Goal: Task Accomplishment & Management: Manage account settings

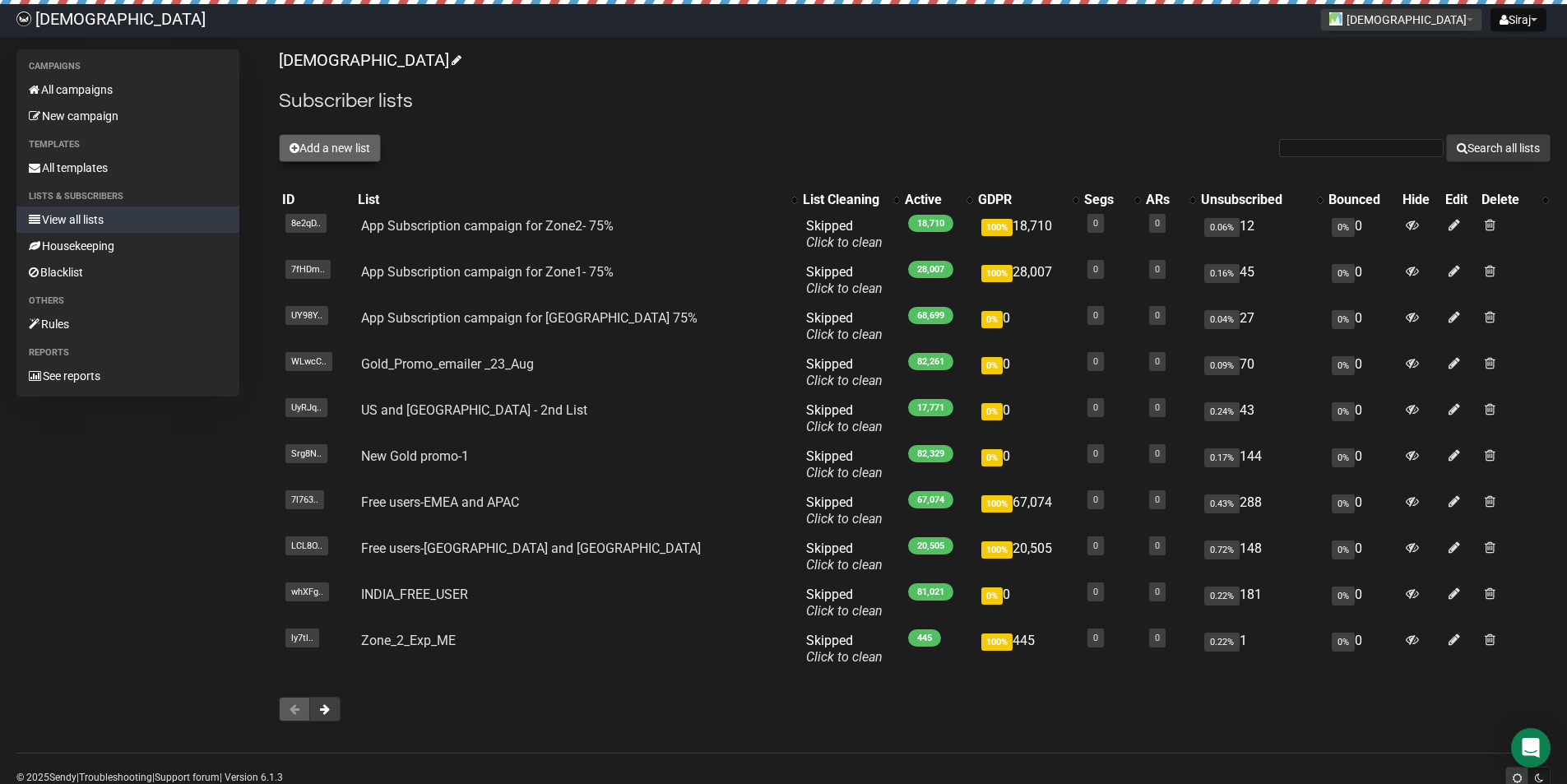
click at [373, 153] on button "Add a new list" at bounding box center [330, 147] width 102 height 28
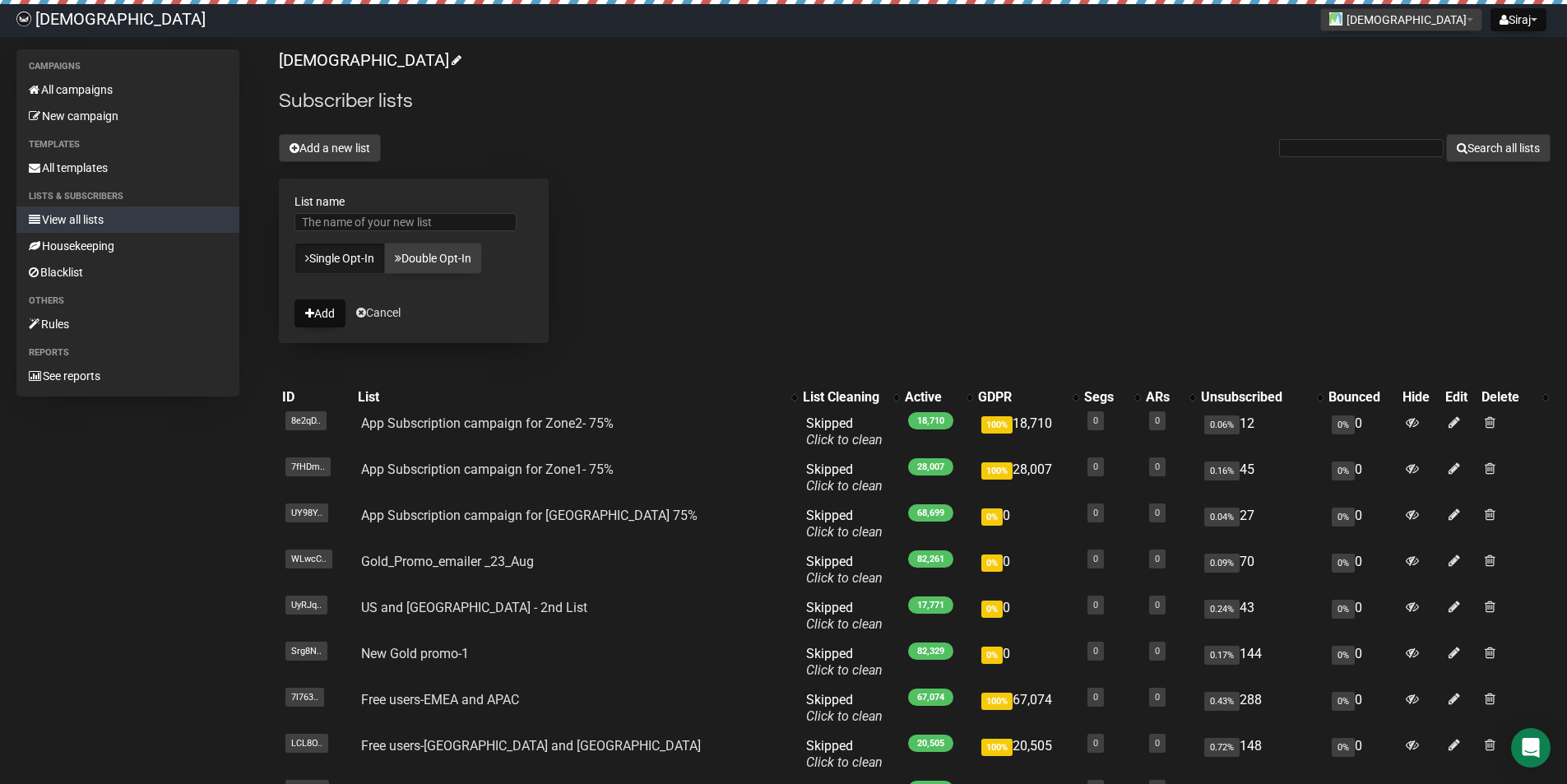
click at [398, 303] on form "List name Single Opt-In Double Opt-In Add Cancel" at bounding box center [413, 260] width 270 height 164
click at [391, 306] on link "Cancel" at bounding box center [379, 312] width 44 height 13
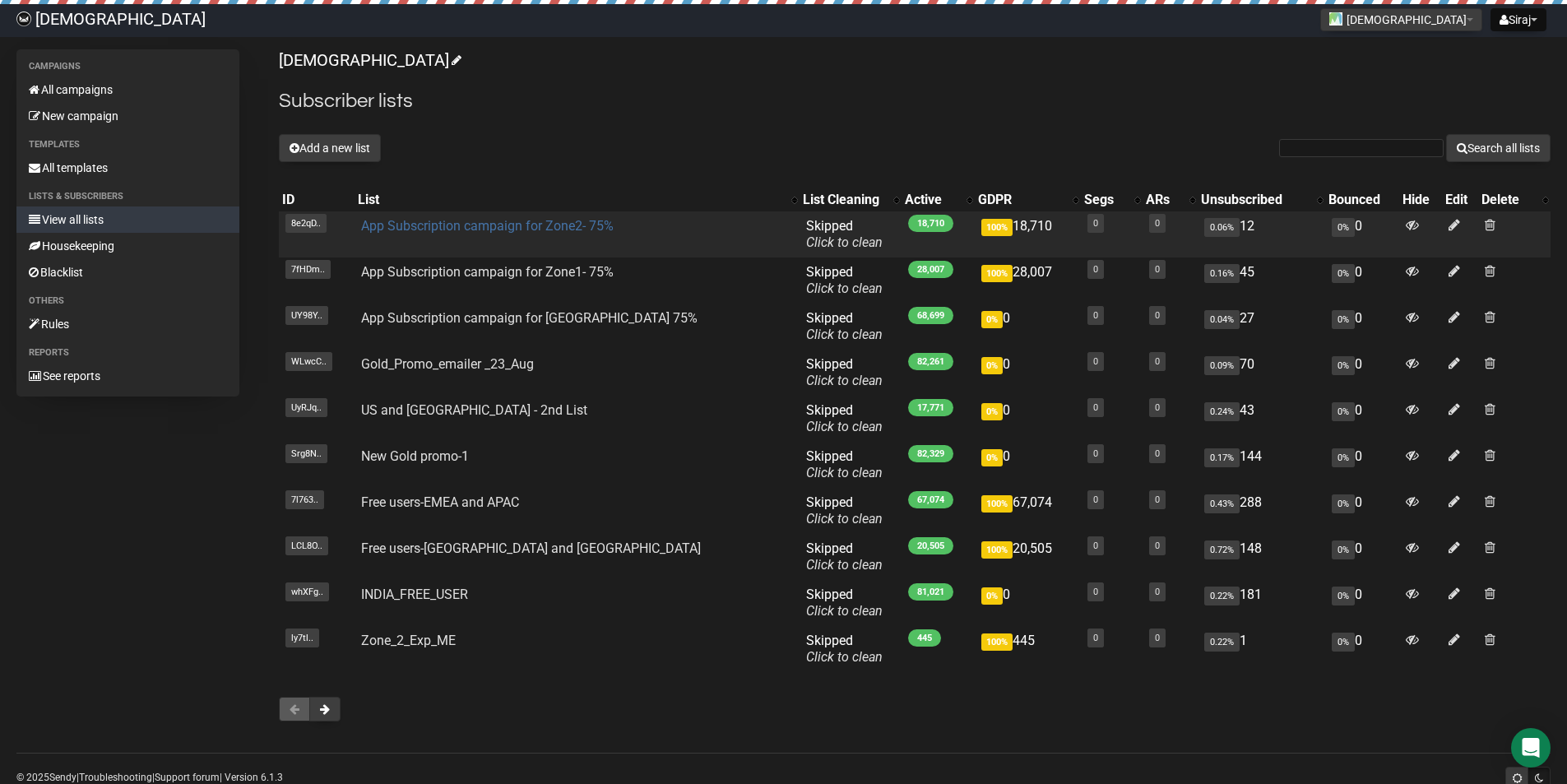
click at [525, 233] on link "App Subscription campaign for Zone2- 75%" at bounding box center [487, 226] width 253 height 15
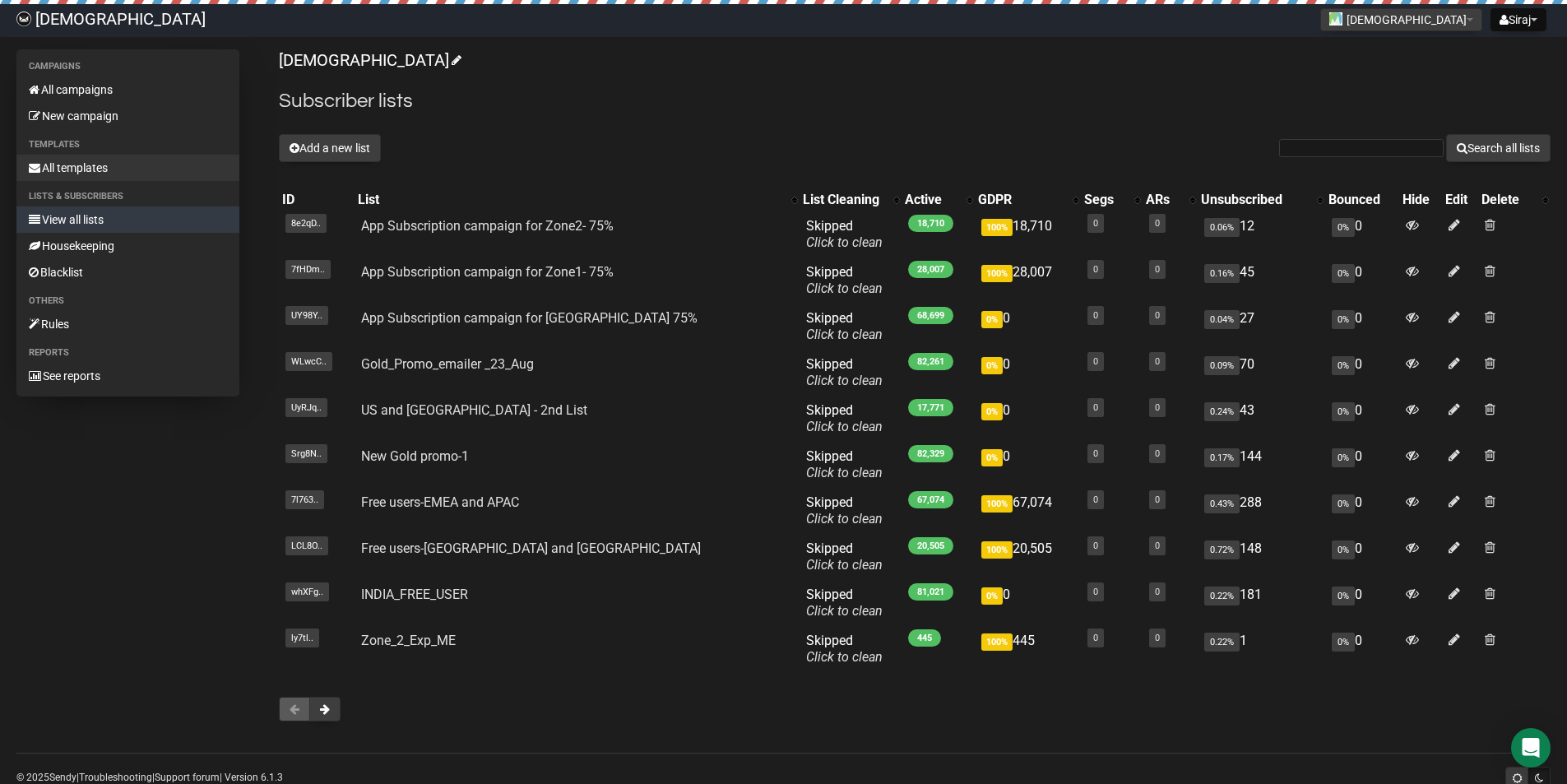
click at [92, 167] on link "All templates" at bounding box center [128, 167] width 223 height 26
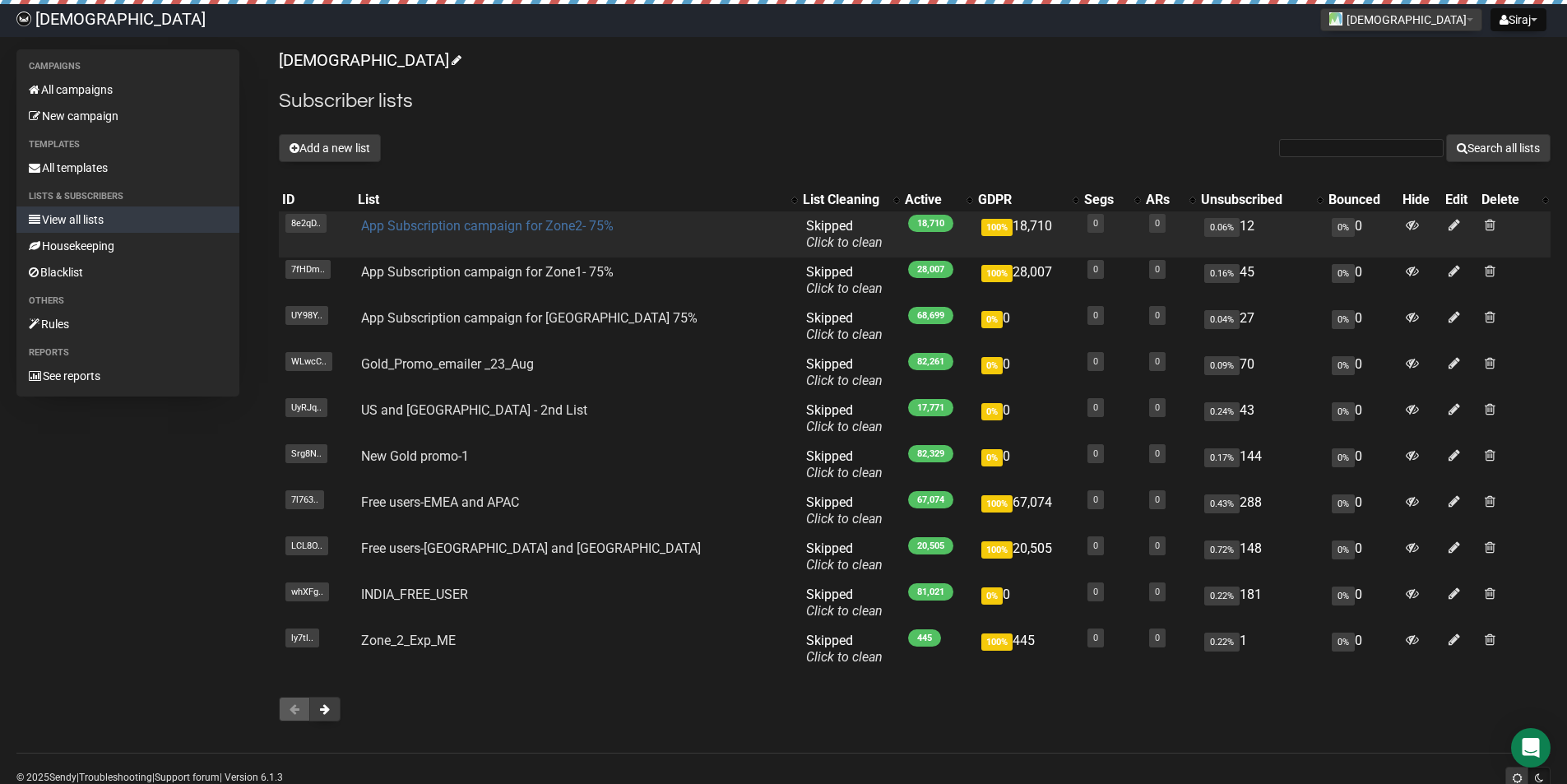
click at [463, 233] on link "App Subscription campaign for Zone2- 75%" at bounding box center [487, 226] width 253 height 15
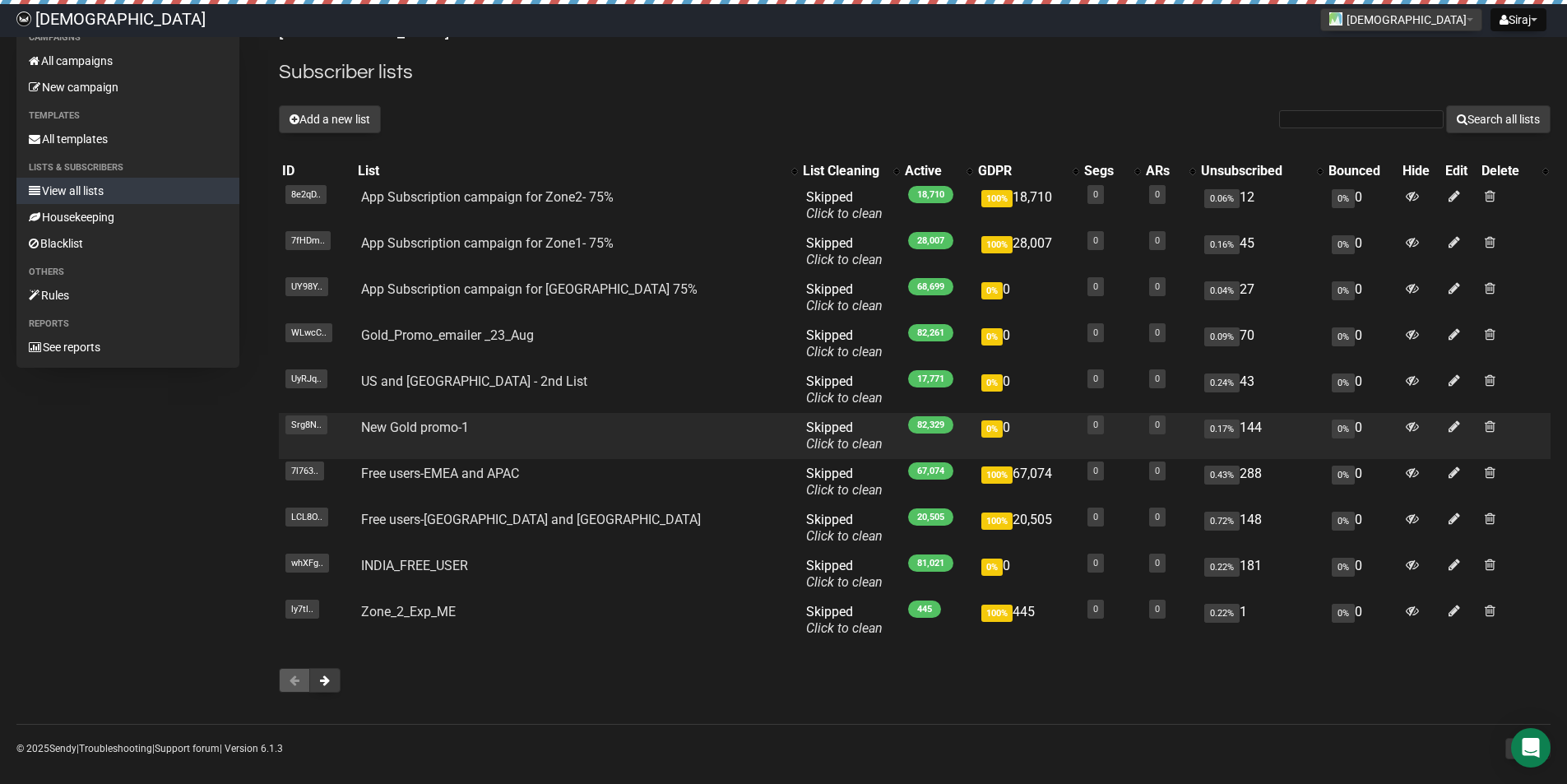
scroll to position [43, 0]
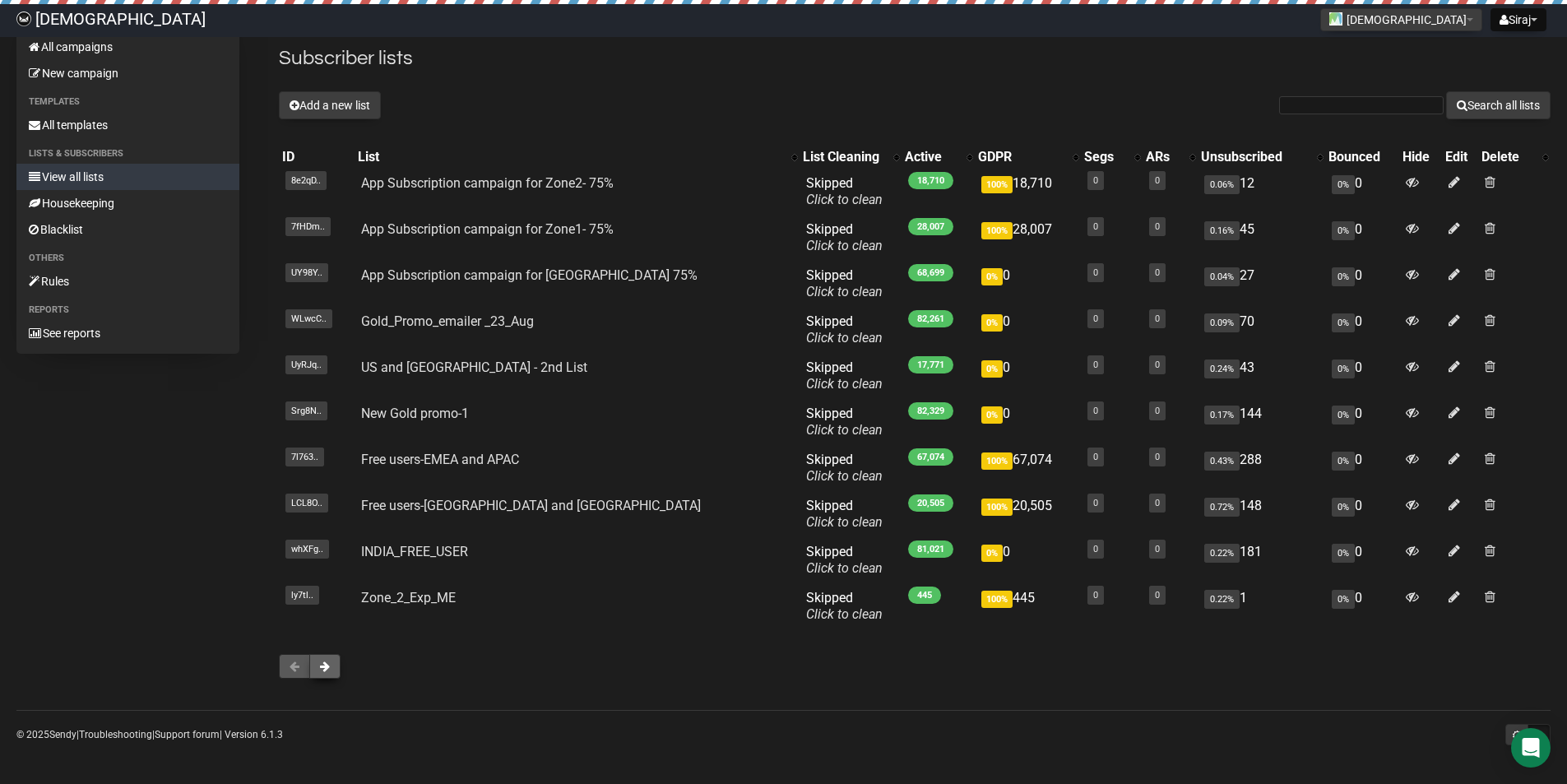
click at [312, 653] on button at bounding box center [325, 666] width 32 height 25
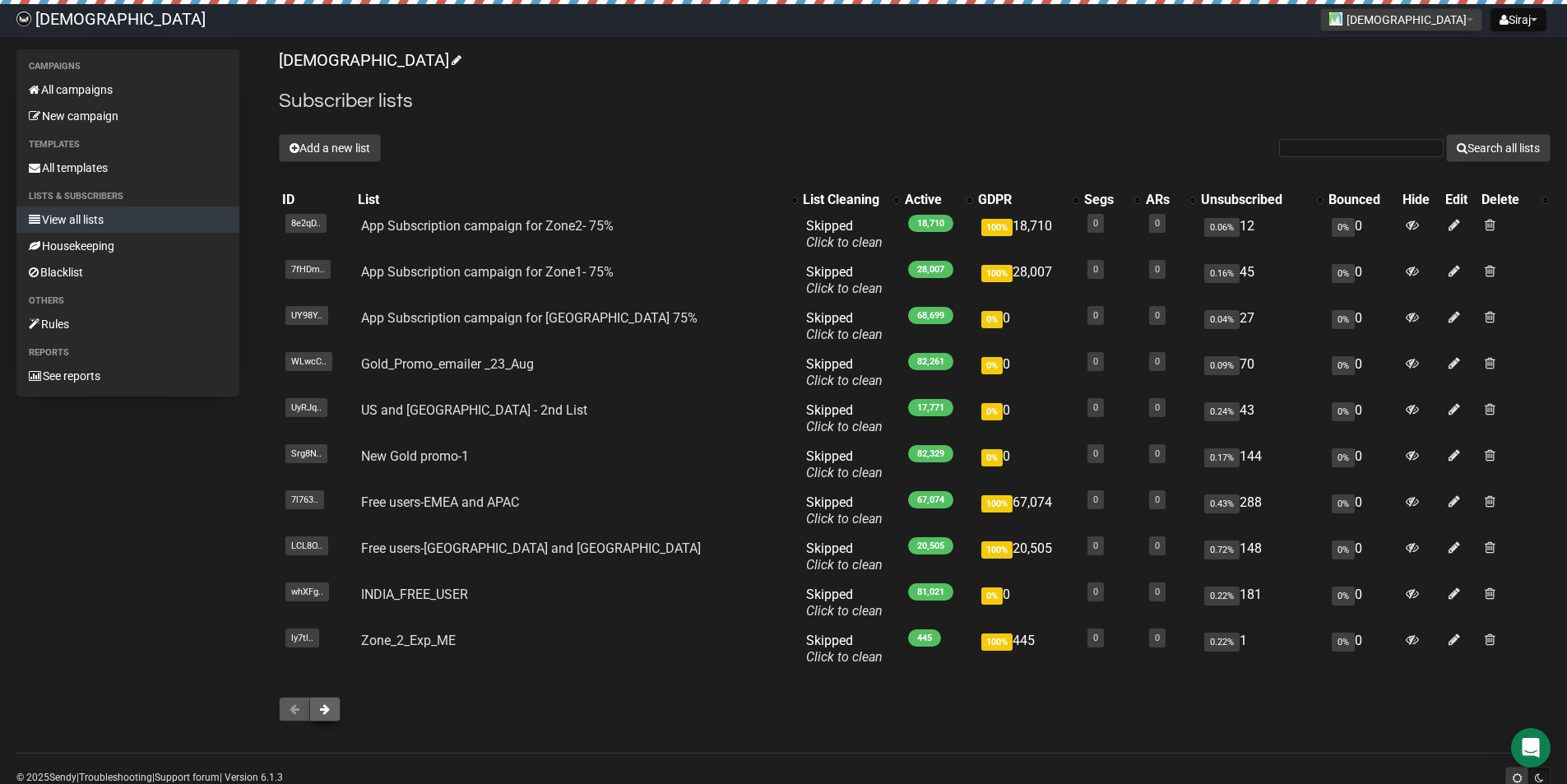
click at [328, 712] on span at bounding box center [325, 709] width 10 height 12
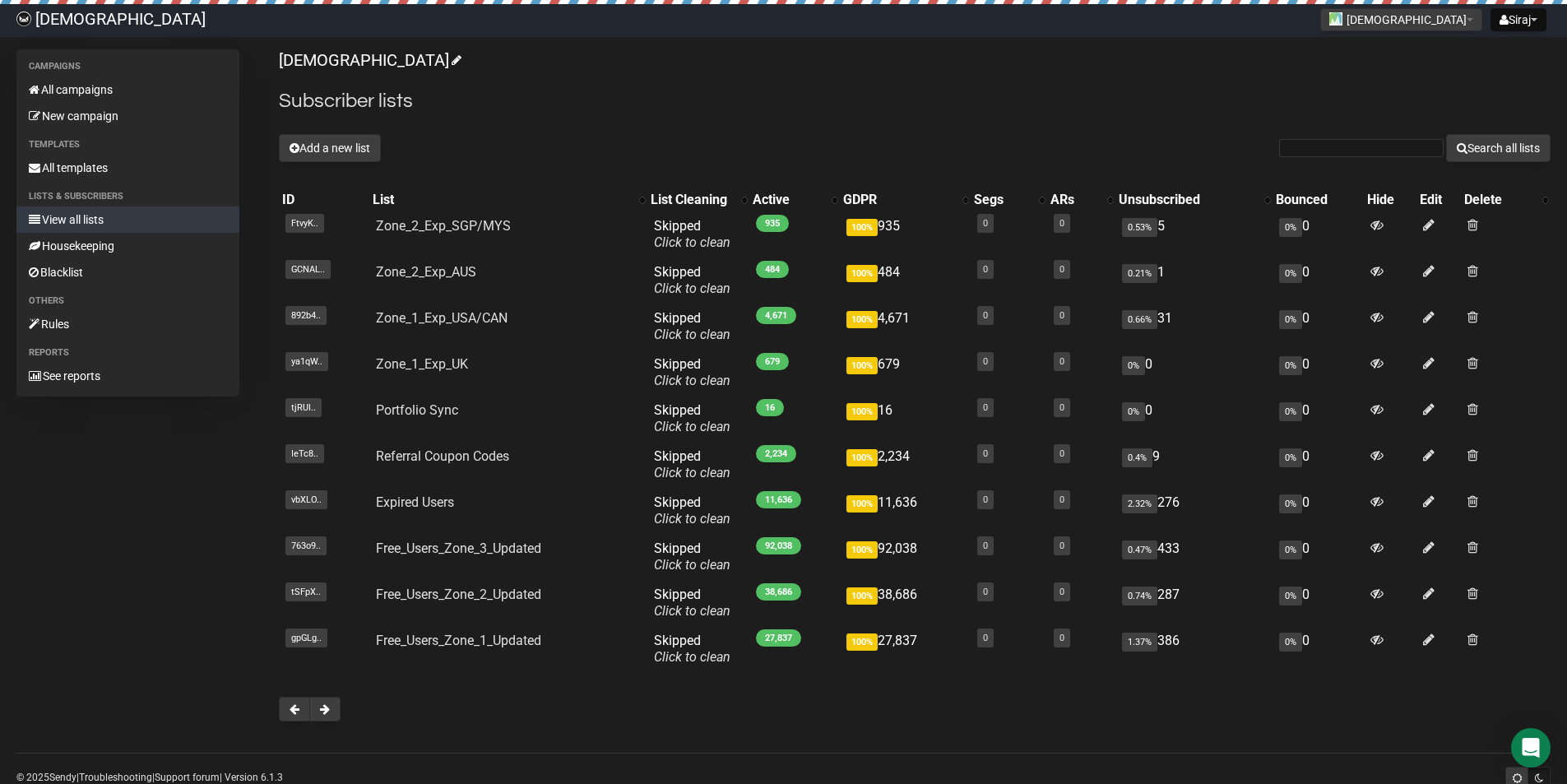
click at [324, 710] on span at bounding box center [325, 709] width 10 height 12
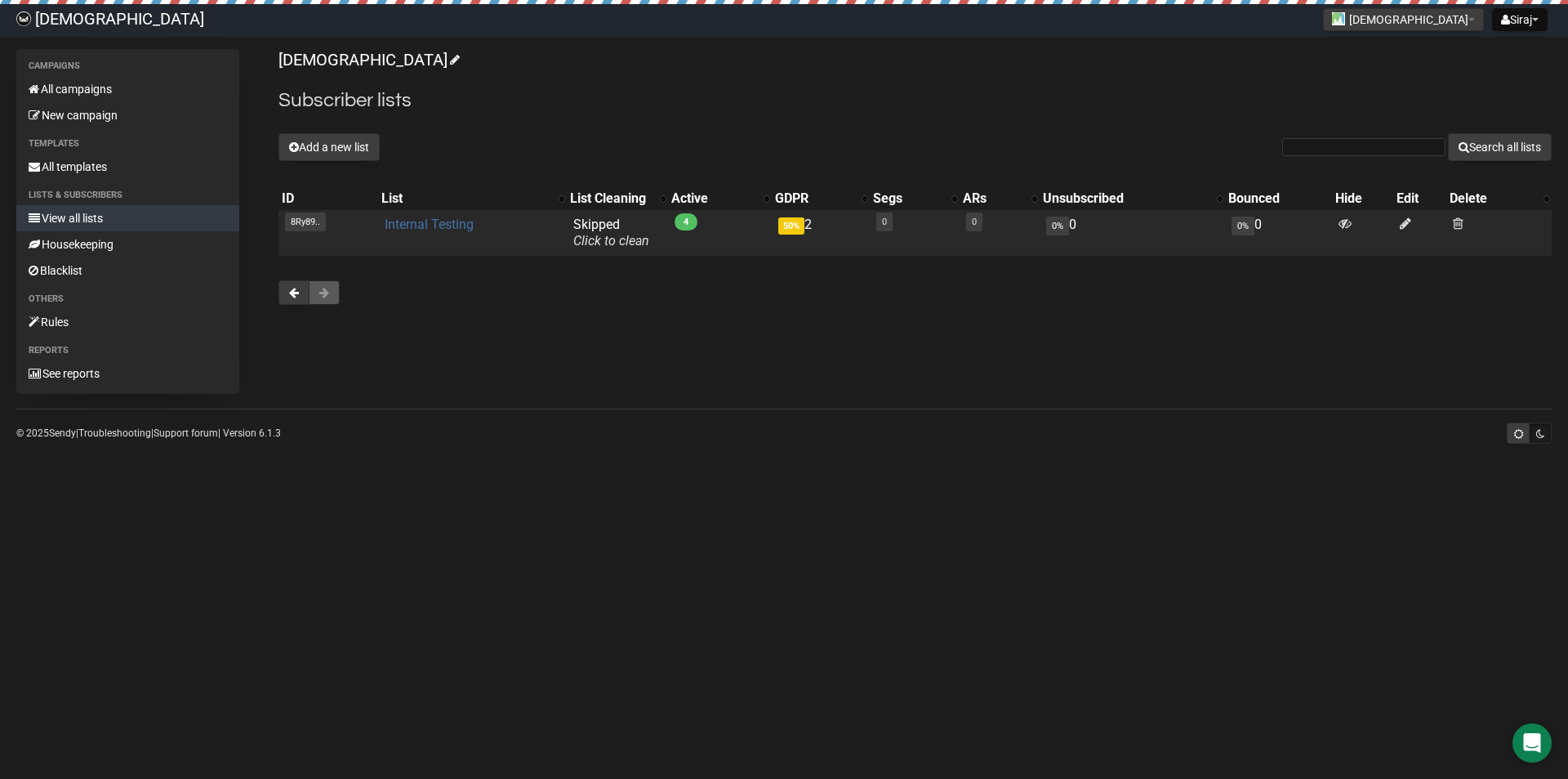
click at [444, 228] on link "Internal Testing" at bounding box center [429, 224] width 89 height 15
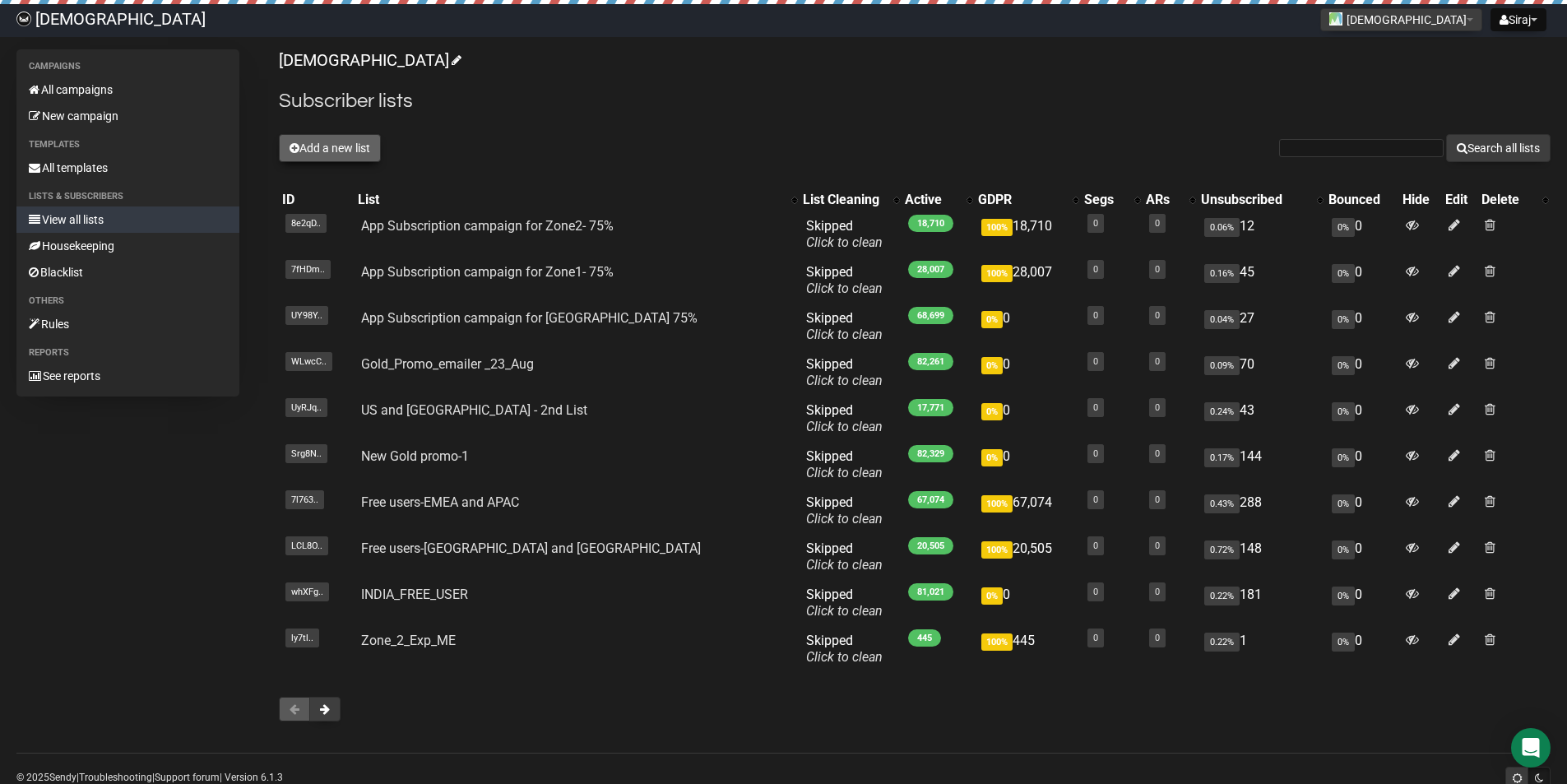
click at [352, 144] on button "Add a new list" at bounding box center [330, 147] width 102 height 28
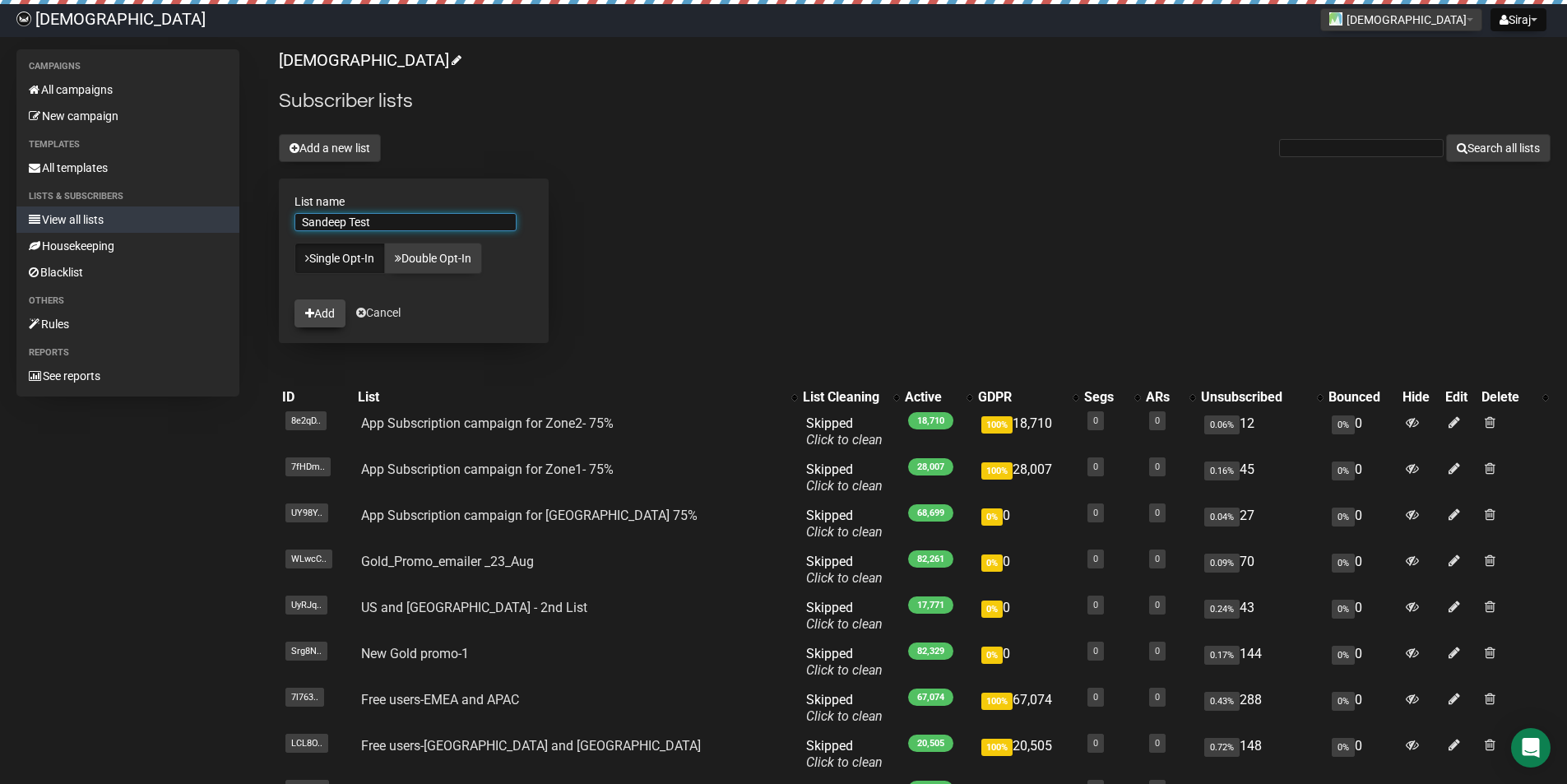
type input "Sandeep Test"
click at [319, 316] on button "Add" at bounding box center [319, 313] width 51 height 28
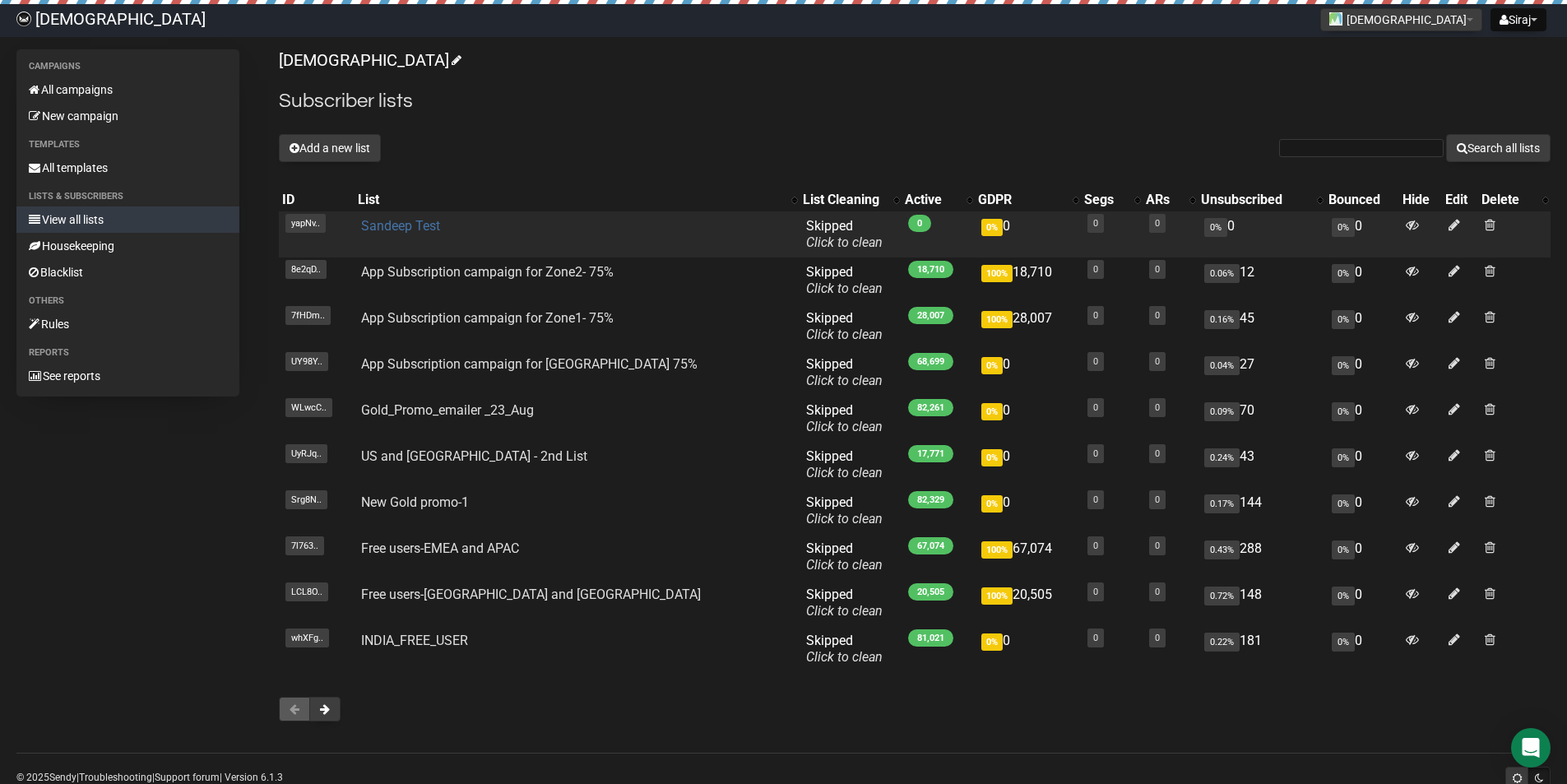
click at [410, 229] on link "Sandeep Test" at bounding box center [401, 226] width 79 height 15
click at [405, 225] on link "Sandeep Test" at bounding box center [401, 226] width 79 height 15
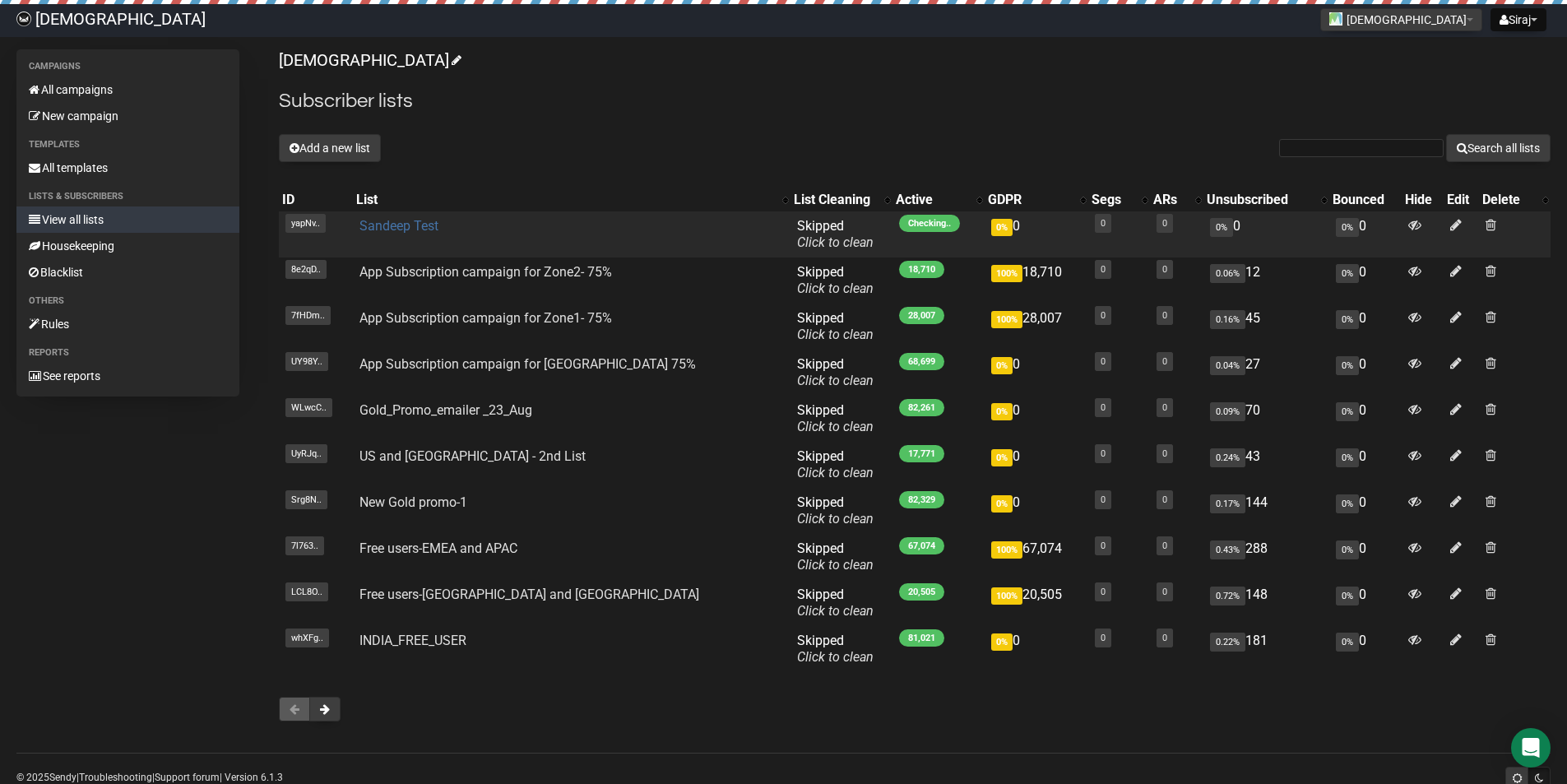
click at [389, 224] on link "Sandeep Test" at bounding box center [399, 226] width 79 height 15
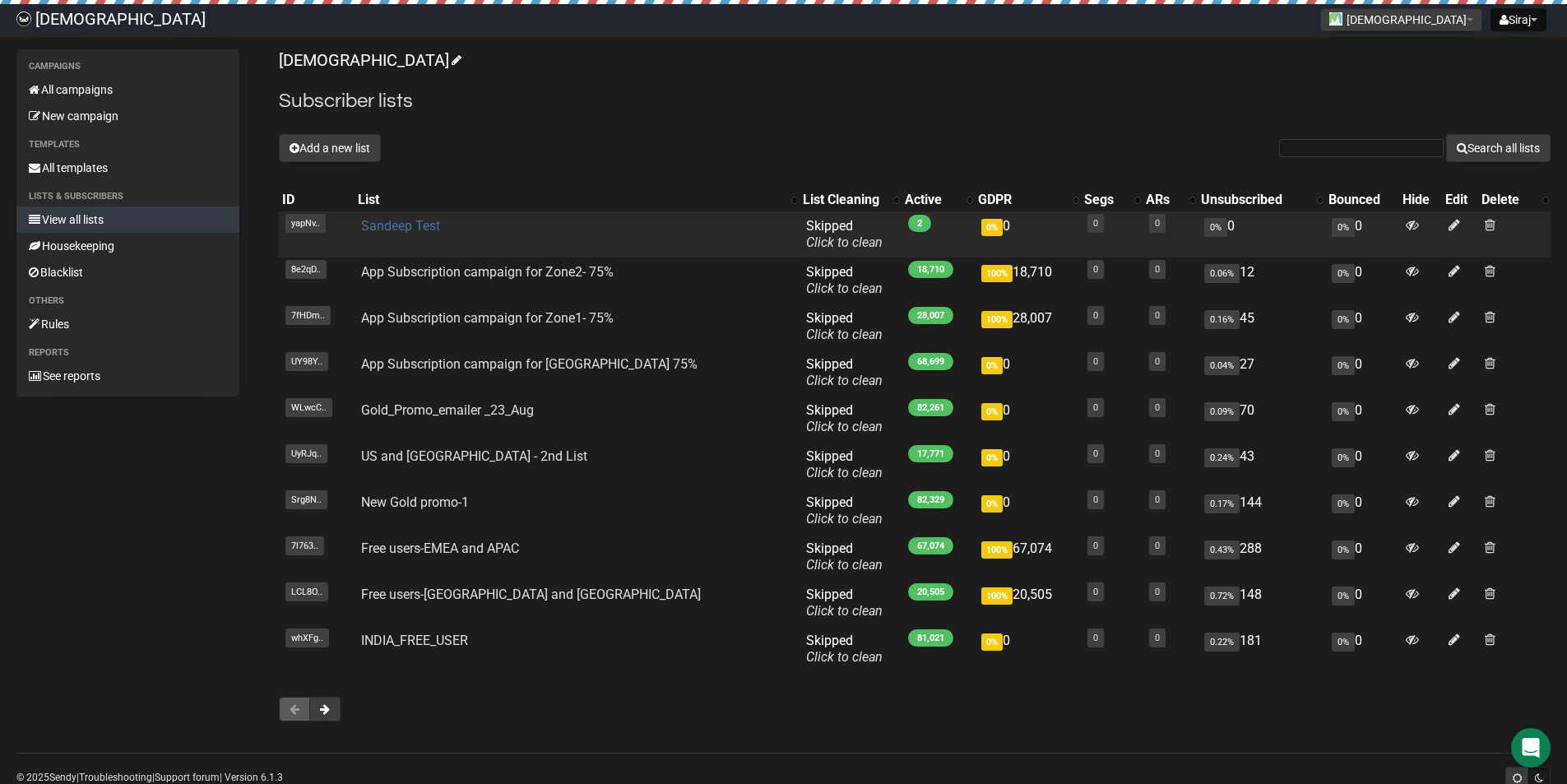
click at [408, 220] on link "Sandeep Test" at bounding box center [401, 226] width 79 height 15
click at [1485, 224] on span at bounding box center [1490, 225] width 11 height 14
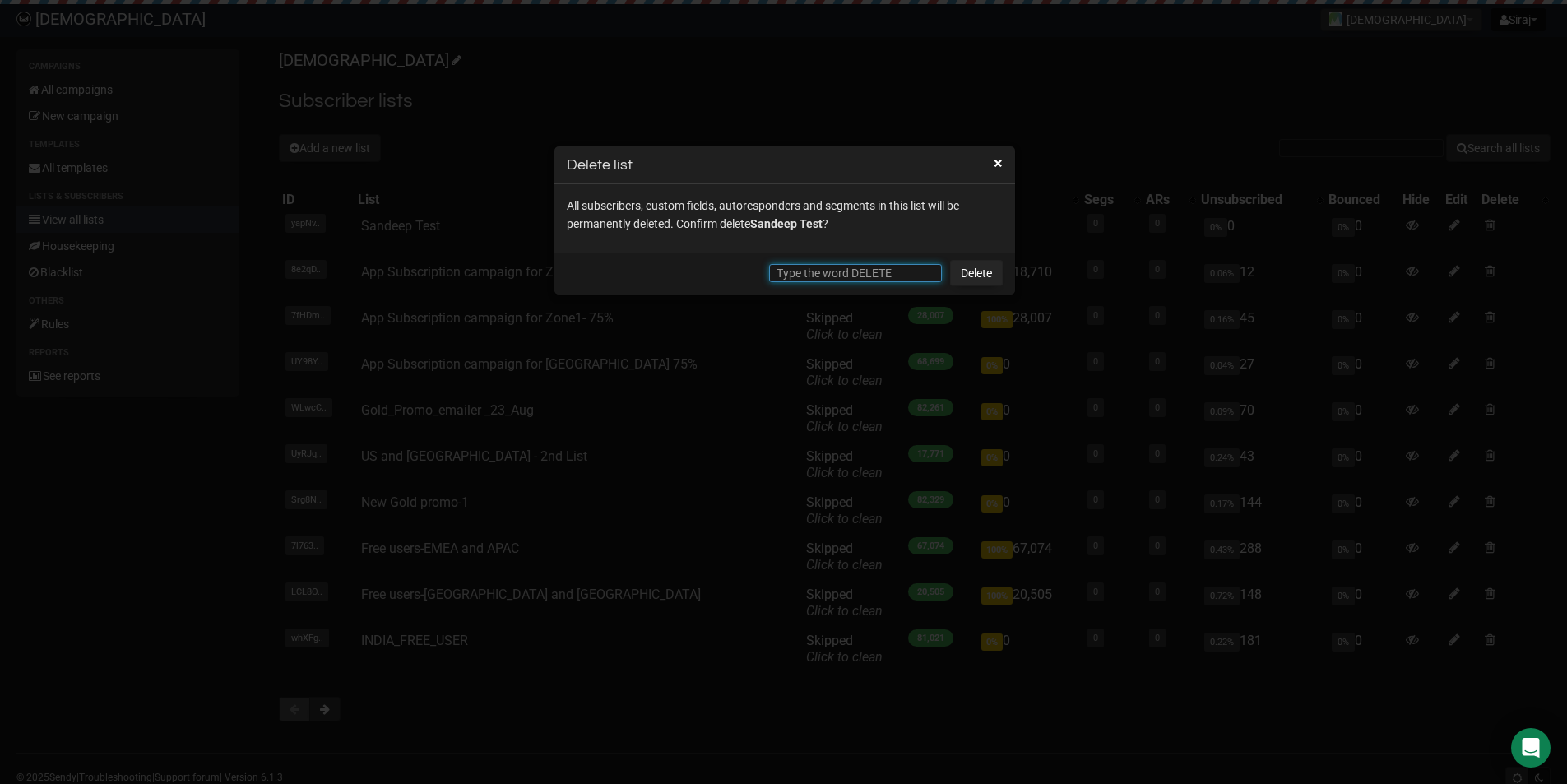
click at [837, 265] on input "text" at bounding box center [856, 273] width 173 height 18
type input "DELETE"
click at [991, 276] on link "Delete" at bounding box center [976, 272] width 53 height 26
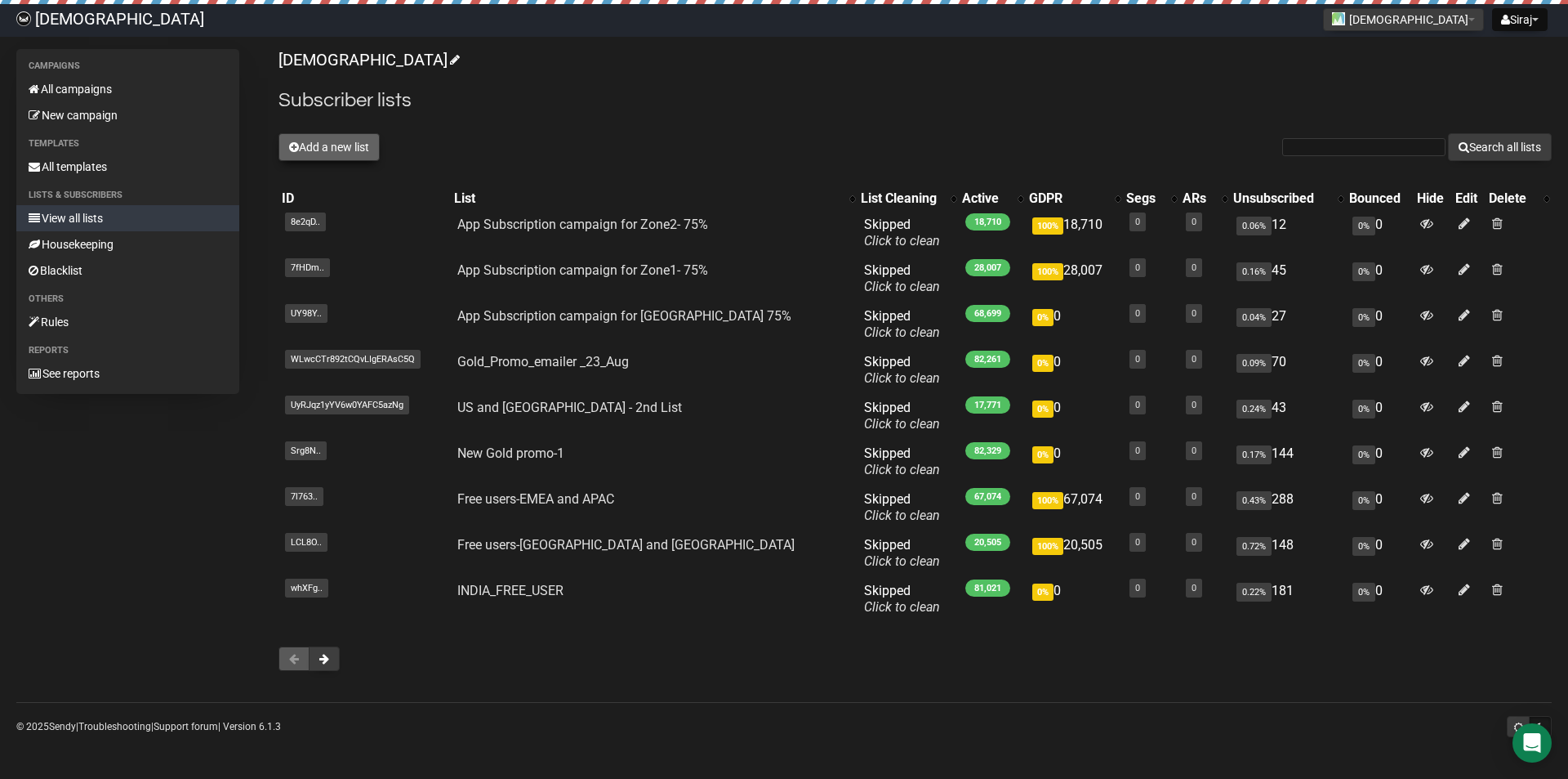
click at [341, 140] on button "Add a new list" at bounding box center [329, 146] width 101 height 28
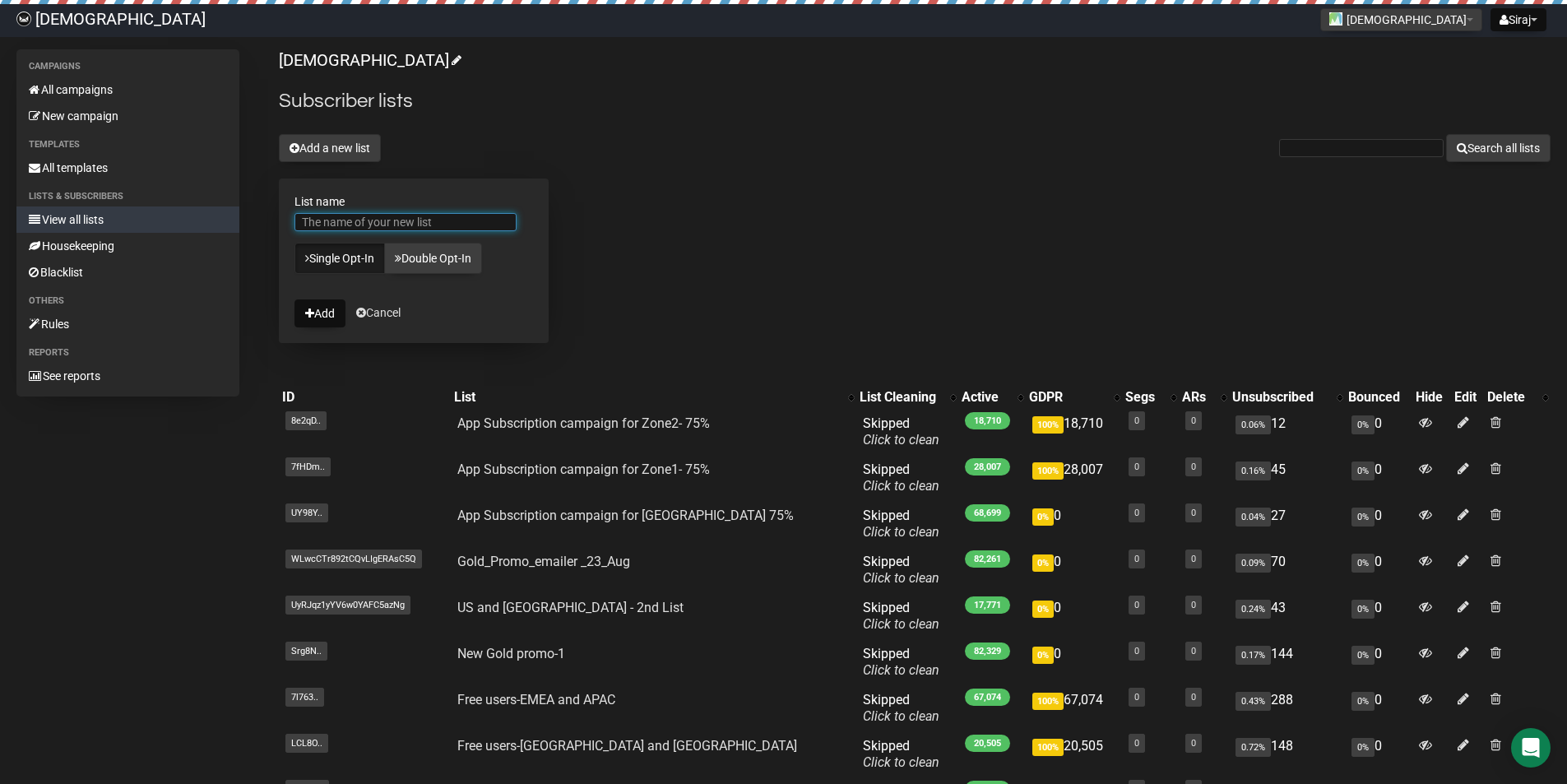
click at [446, 226] on input "List name" at bounding box center [405, 222] width 222 height 18
type input "s"
type input "Sandeep"
click at [357, 258] on link "Single Opt-In" at bounding box center [339, 257] width 90 height 32
click at [322, 314] on button "Add" at bounding box center [319, 313] width 51 height 28
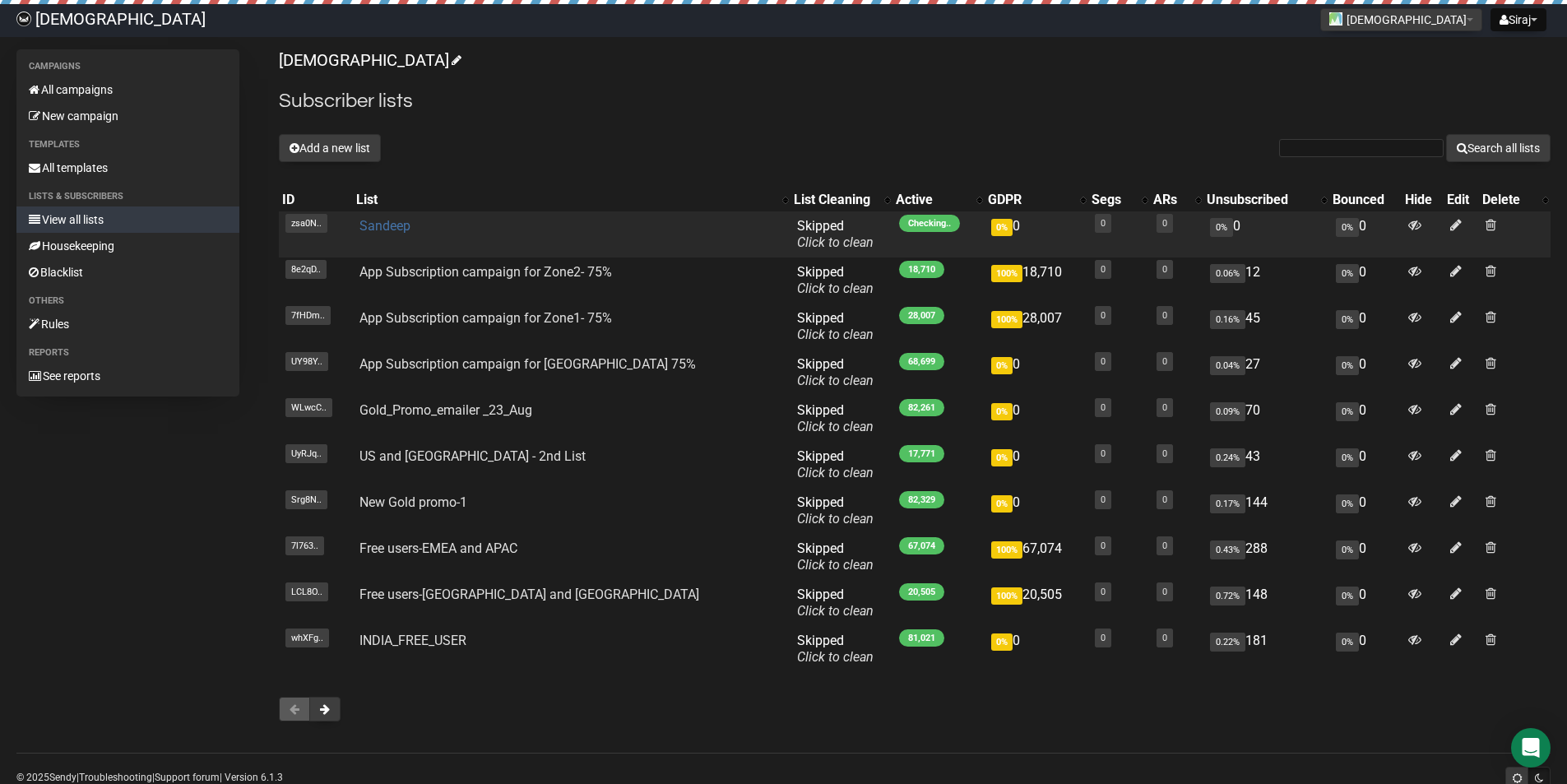
click at [392, 226] on link "Sandeep" at bounding box center [385, 226] width 51 height 15
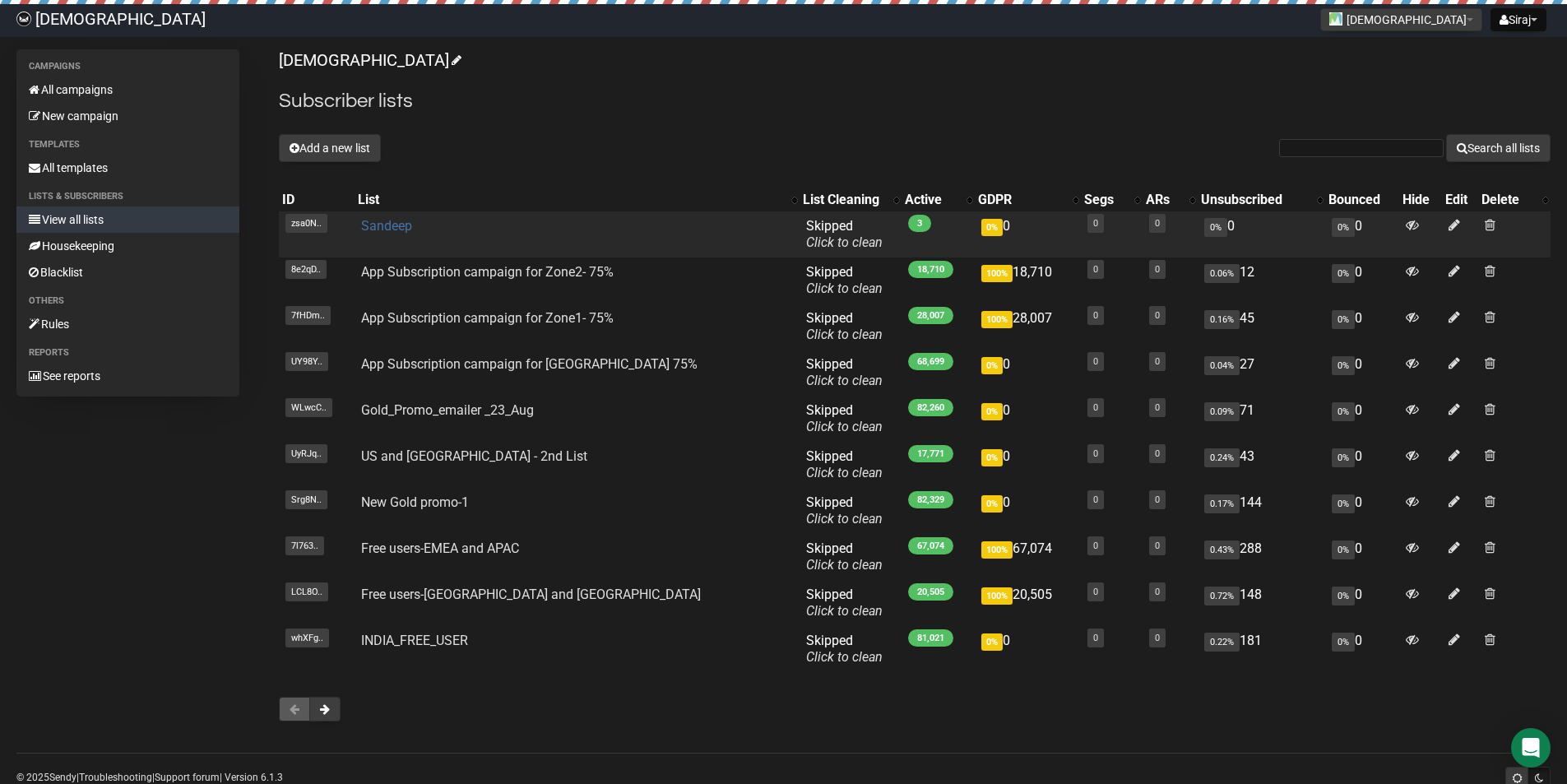
click at [399, 233] on link "Sandeep" at bounding box center [386, 226] width 51 height 15
